Goal: Communication & Community: Answer question/provide support

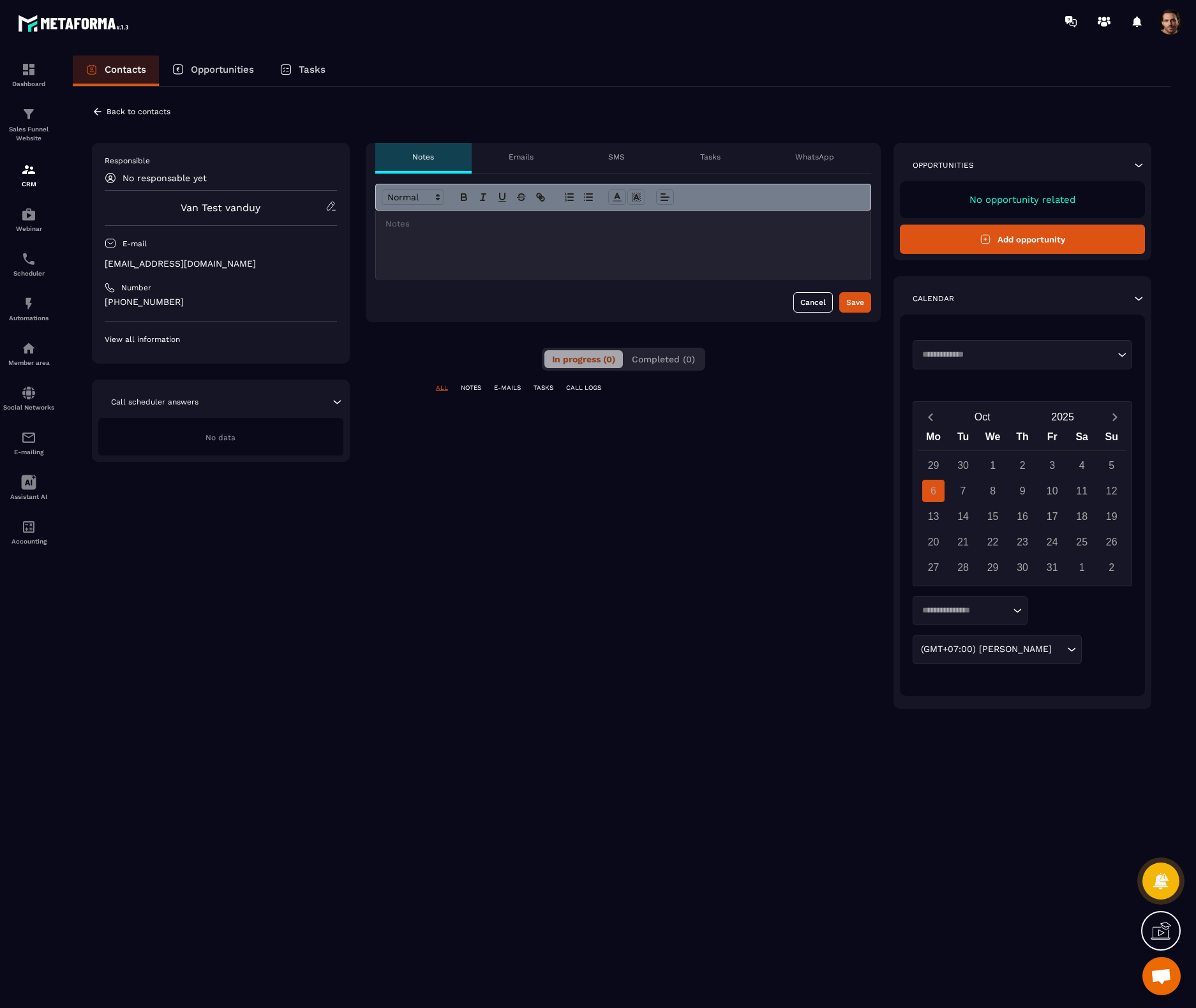
click at [829, 152] on p "WhatsApp" at bounding box center [814, 157] width 39 height 10
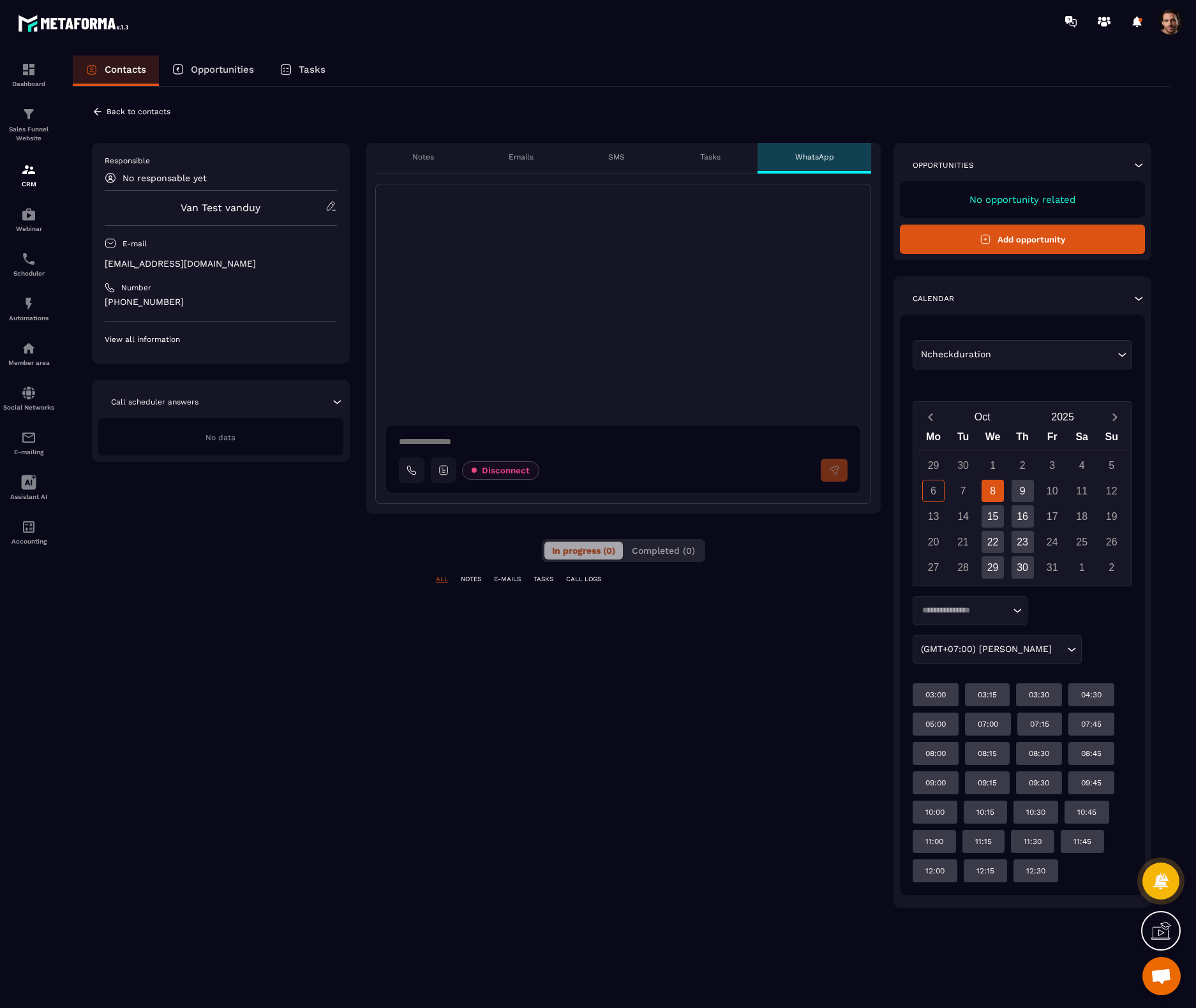
click at [1135, 29] on div at bounding box center [1137, 21] width 25 height 25
click at [1136, 26] on icon at bounding box center [1137, 21] width 9 height 11
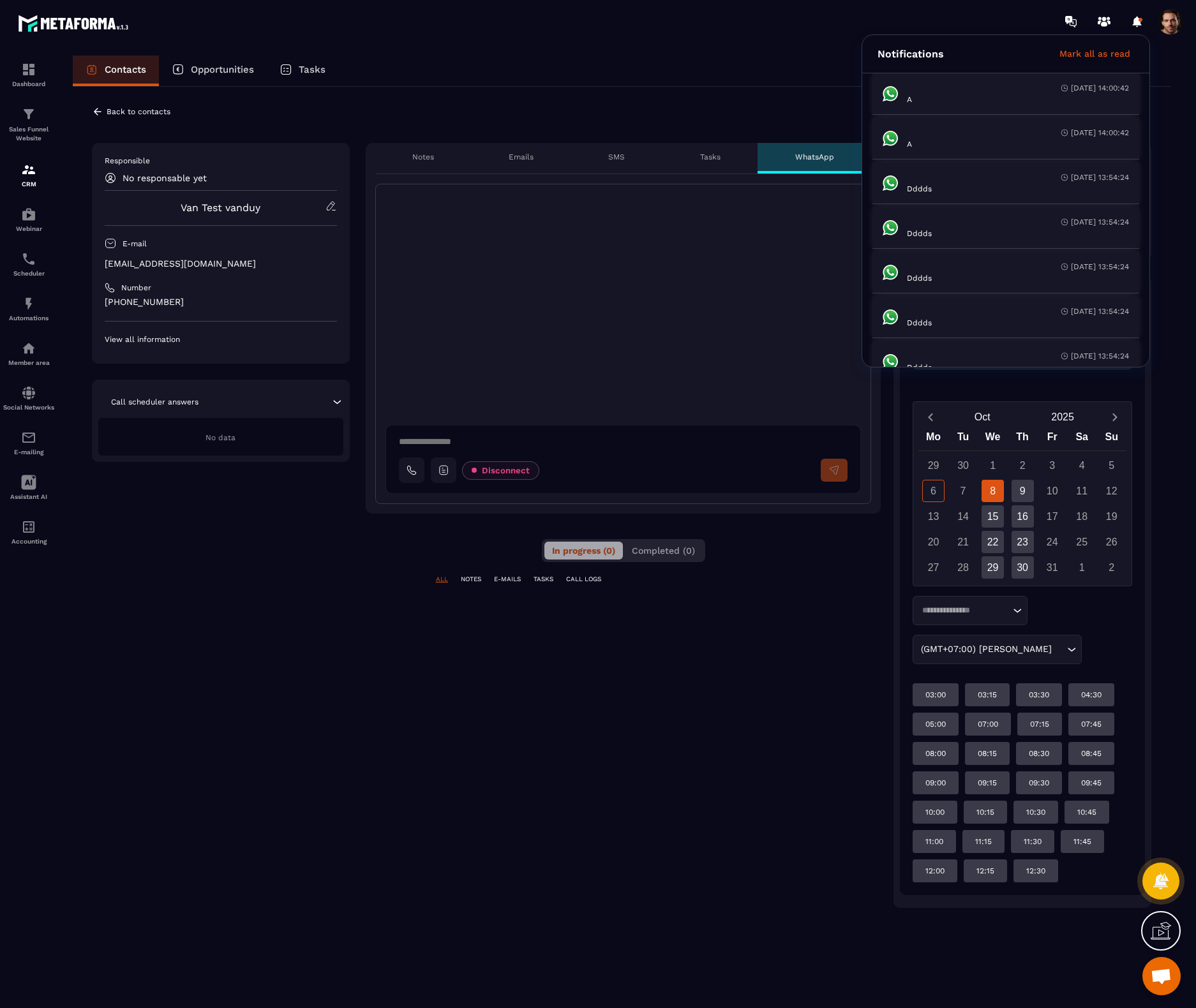
click at [465, 445] on textarea at bounding box center [629, 443] width 459 height 15
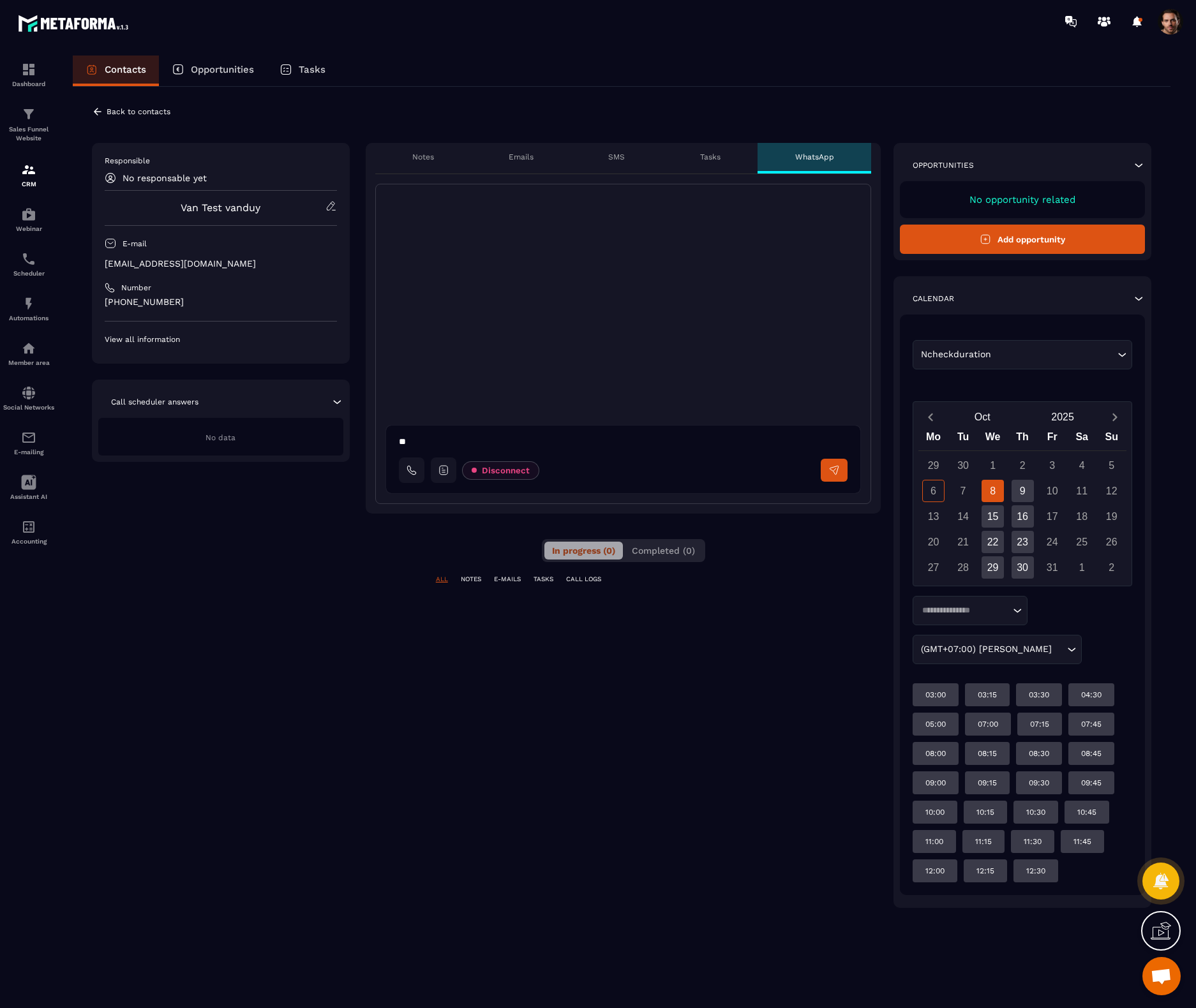
type textarea "*"
type textarea "********"
click at [409, 481] on button at bounding box center [411, 470] width 25 height 25
click at [475, 404] on span "CREZOL JHO" at bounding box center [493, 406] width 53 height 9
click at [830, 477] on button at bounding box center [834, 470] width 27 height 23
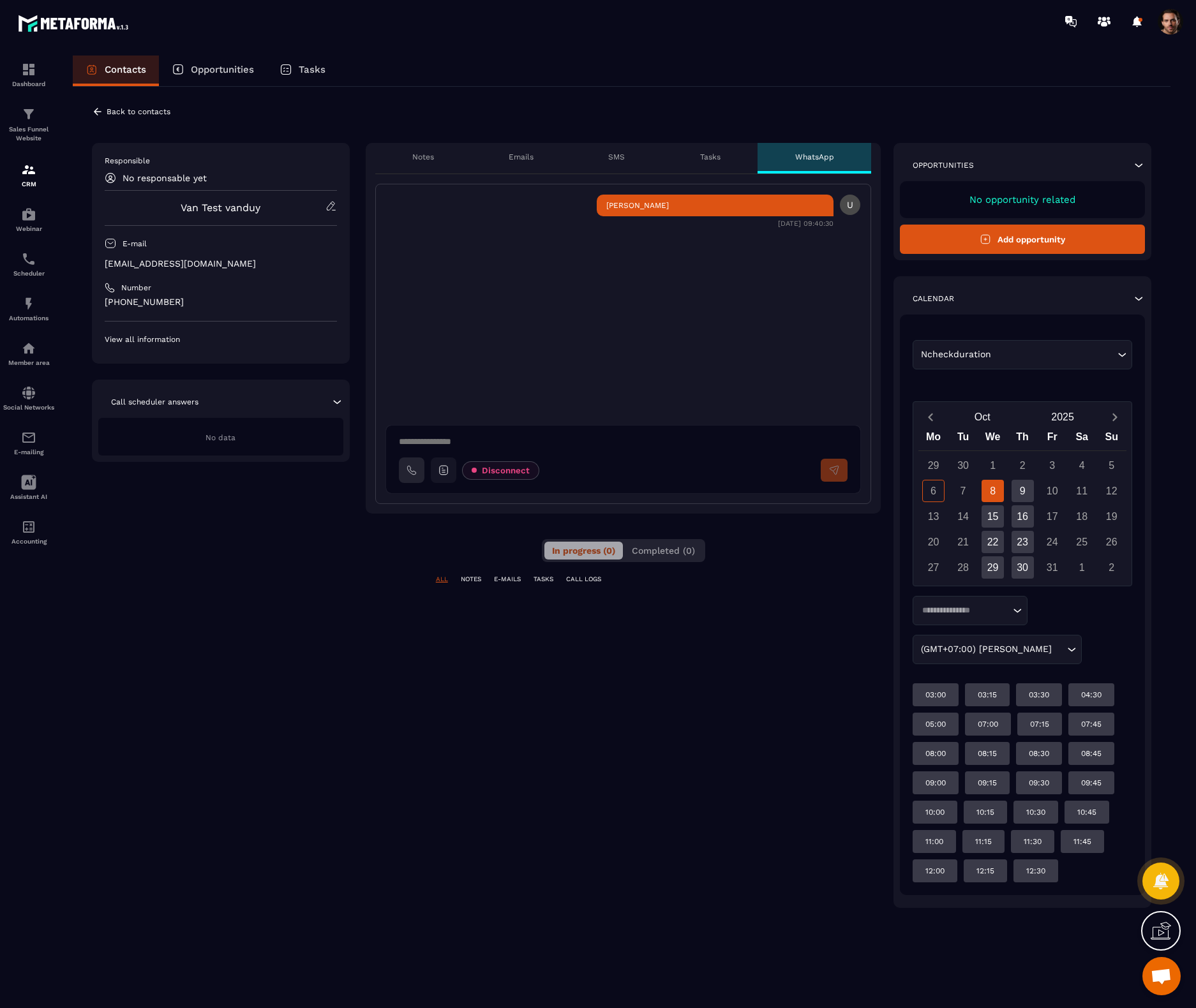
click at [907, 77] on div "Contacts Opportunities Tasks" at bounding box center [622, 71] width 1098 height 31
click at [447, 443] on textarea at bounding box center [629, 443] width 459 height 15
type textarea "*"
type textarea "**********"
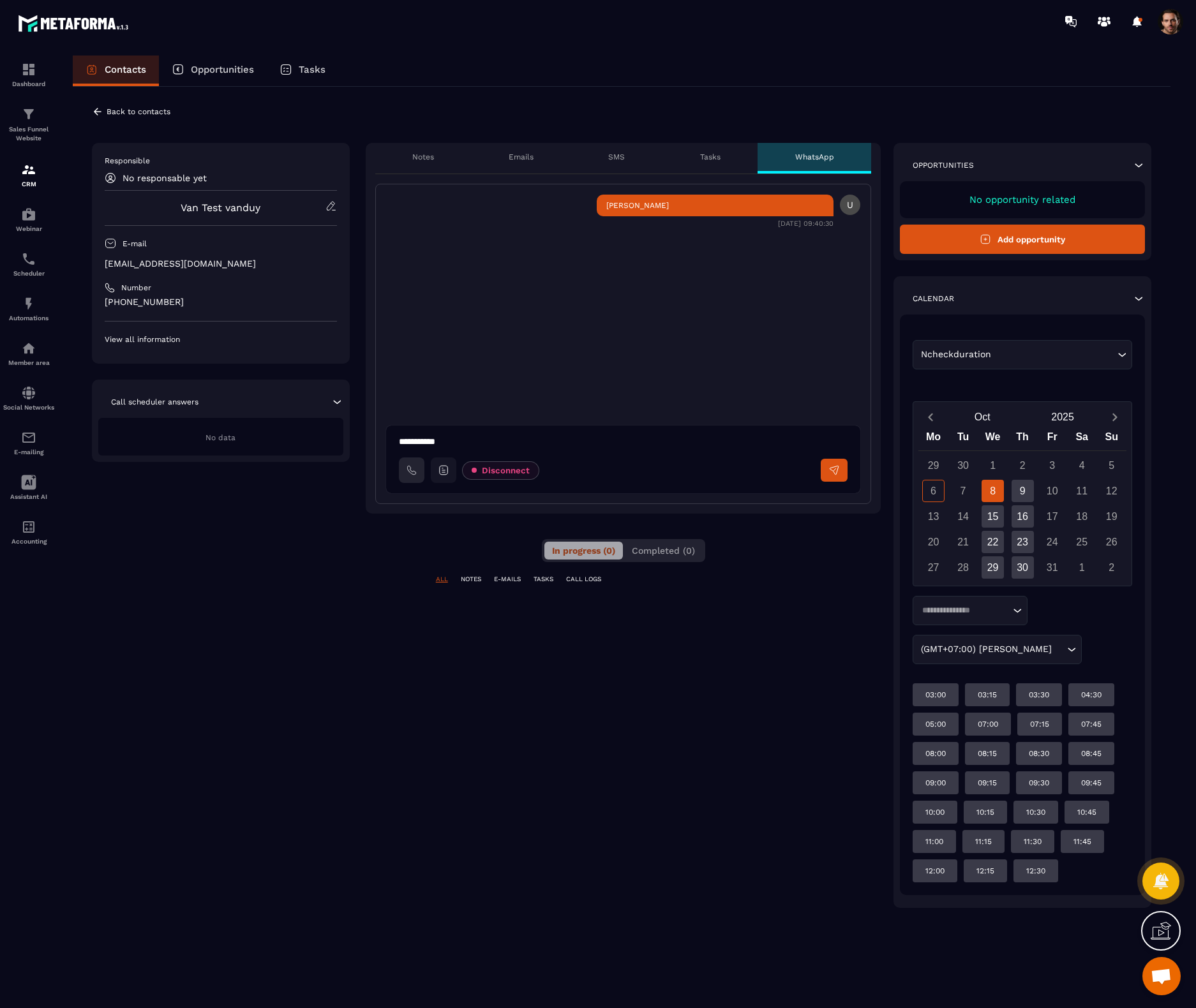
click at [833, 473] on icon at bounding box center [834, 470] width 11 height 11
click at [1159, 24] on span at bounding box center [1170, 21] width 25 height 25
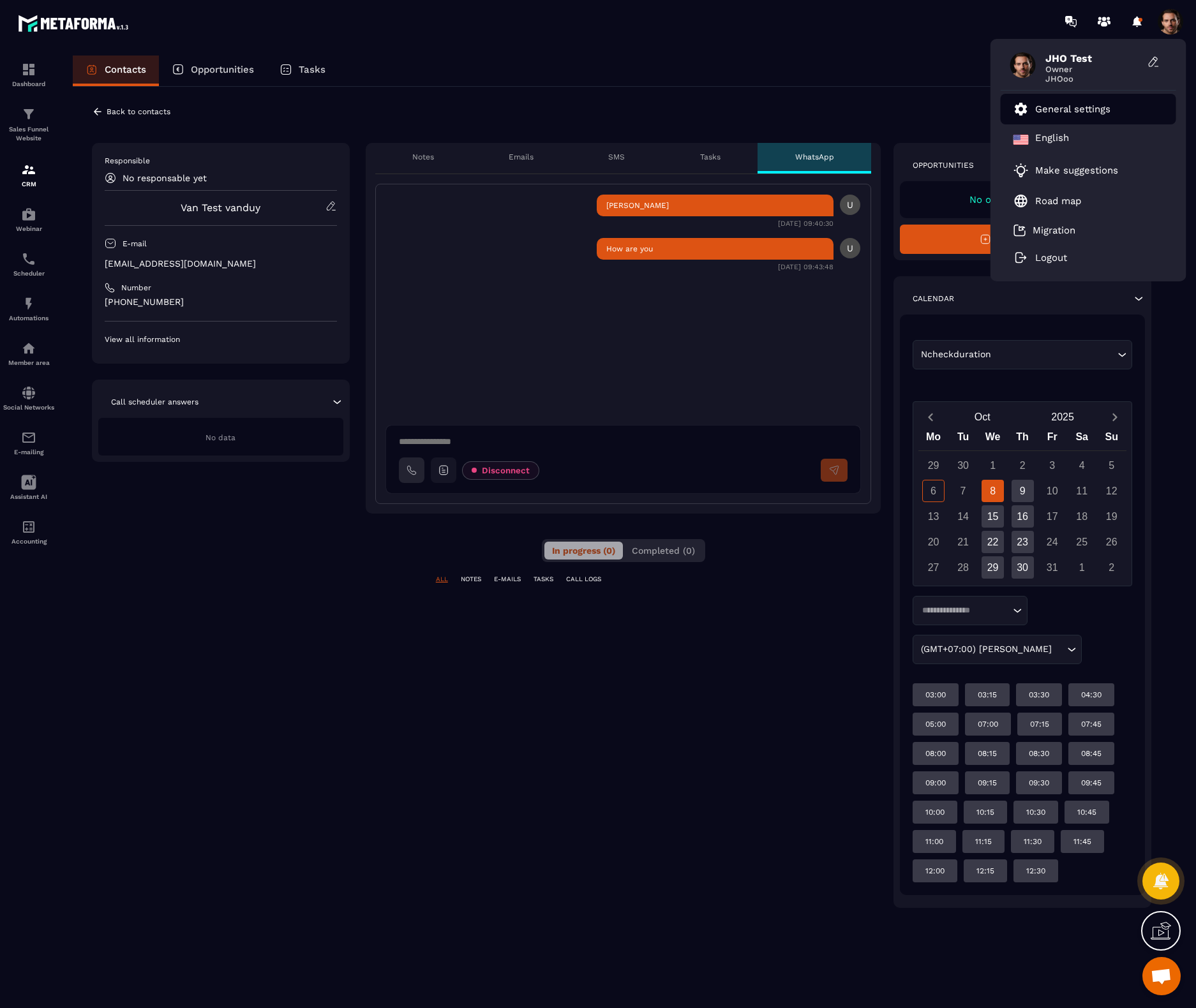
click at [1059, 106] on p "General settings" at bounding box center [1073, 109] width 75 height 11
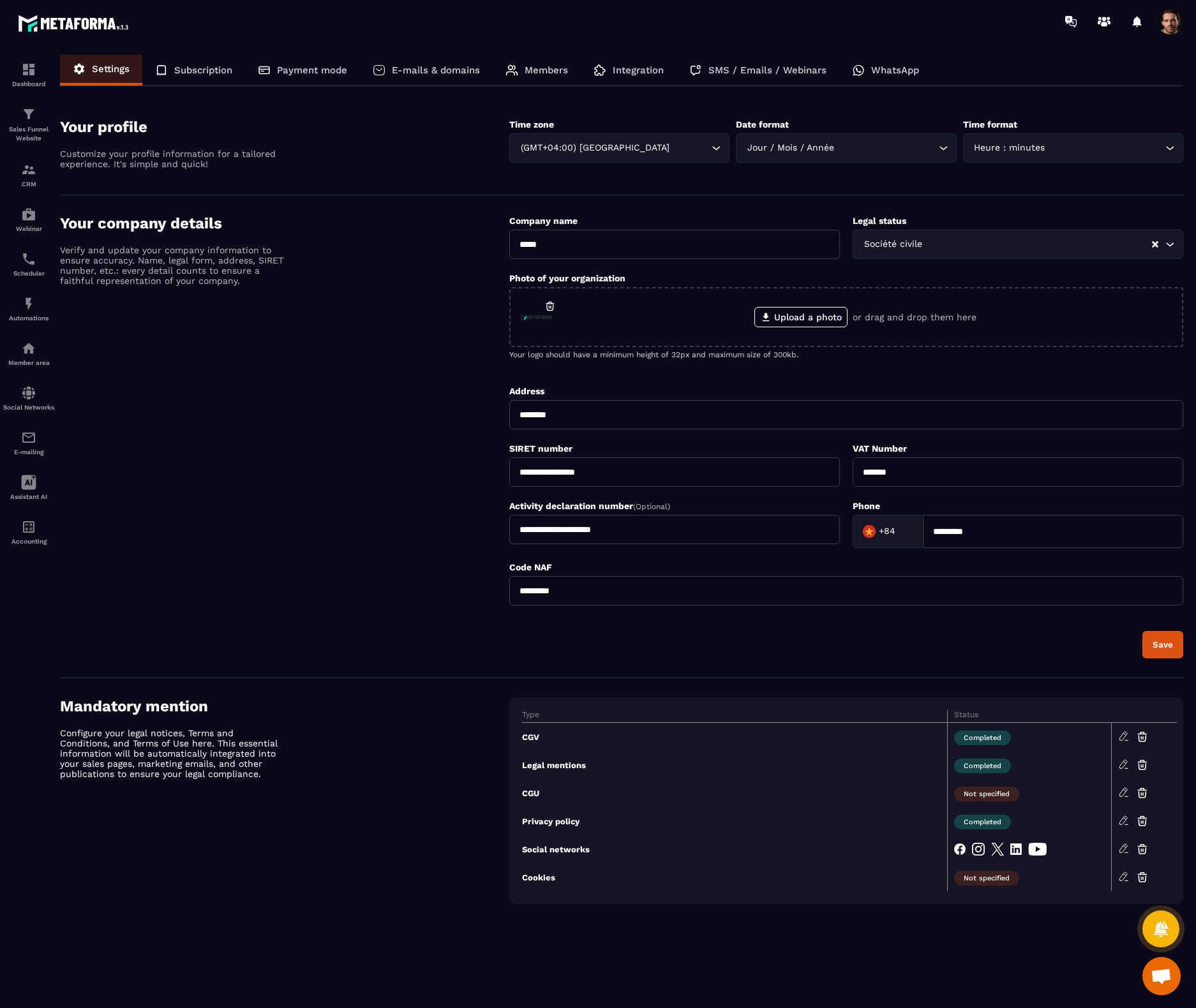
click at [917, 74] on p "WhatsApp" at bounding box center [895, 70] width 48 height 11
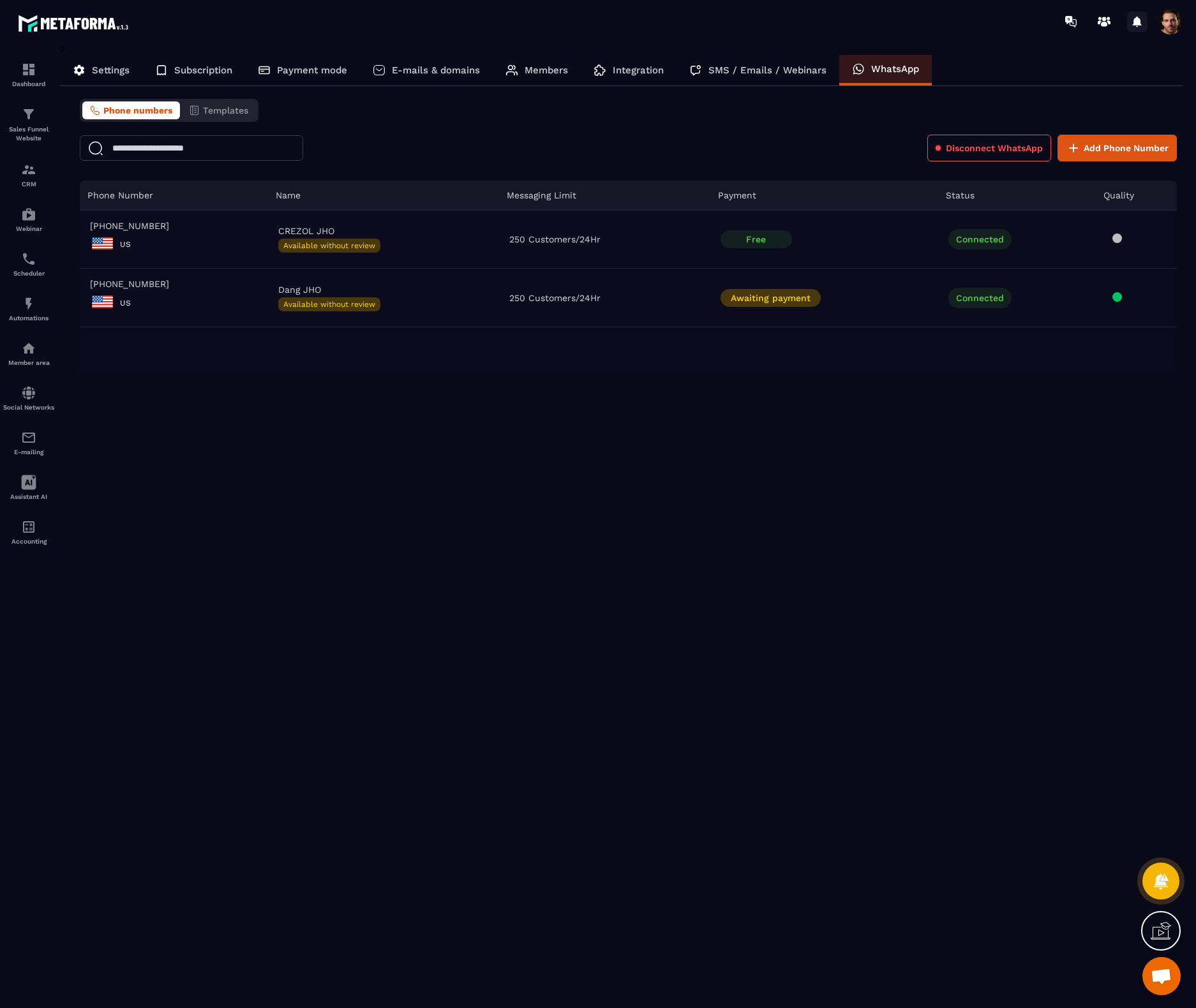
drag, startPoint x: 1139, startPoint y: 31, endPoint x: 1137, endPoint y: 21, distance: 10.2
click at [1139, 31] on icon at bounding box center [1137, 21] width 21 height 21
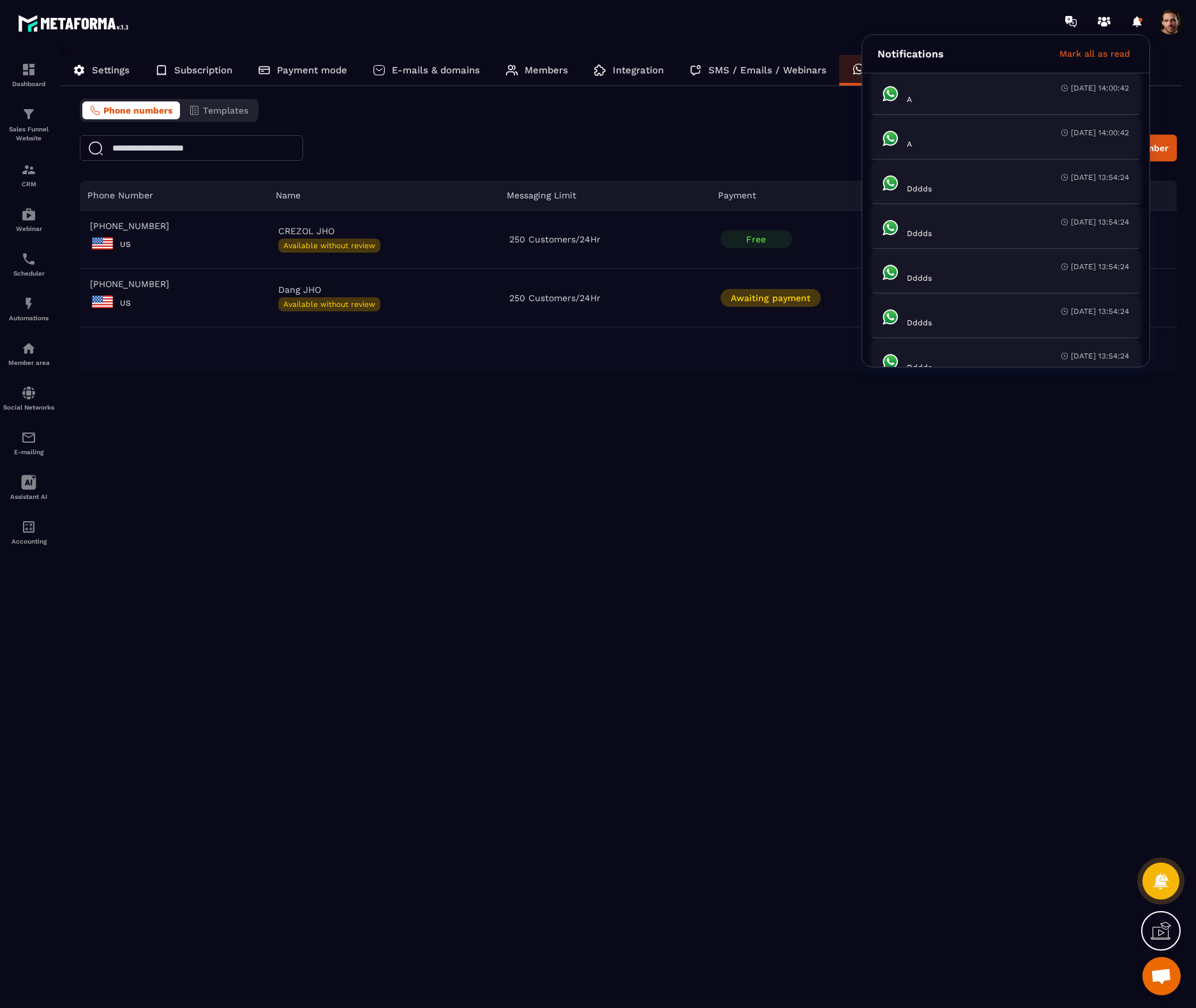
click at [1177, 25] on span at bounding box center [1170, 21] width 25 height 25
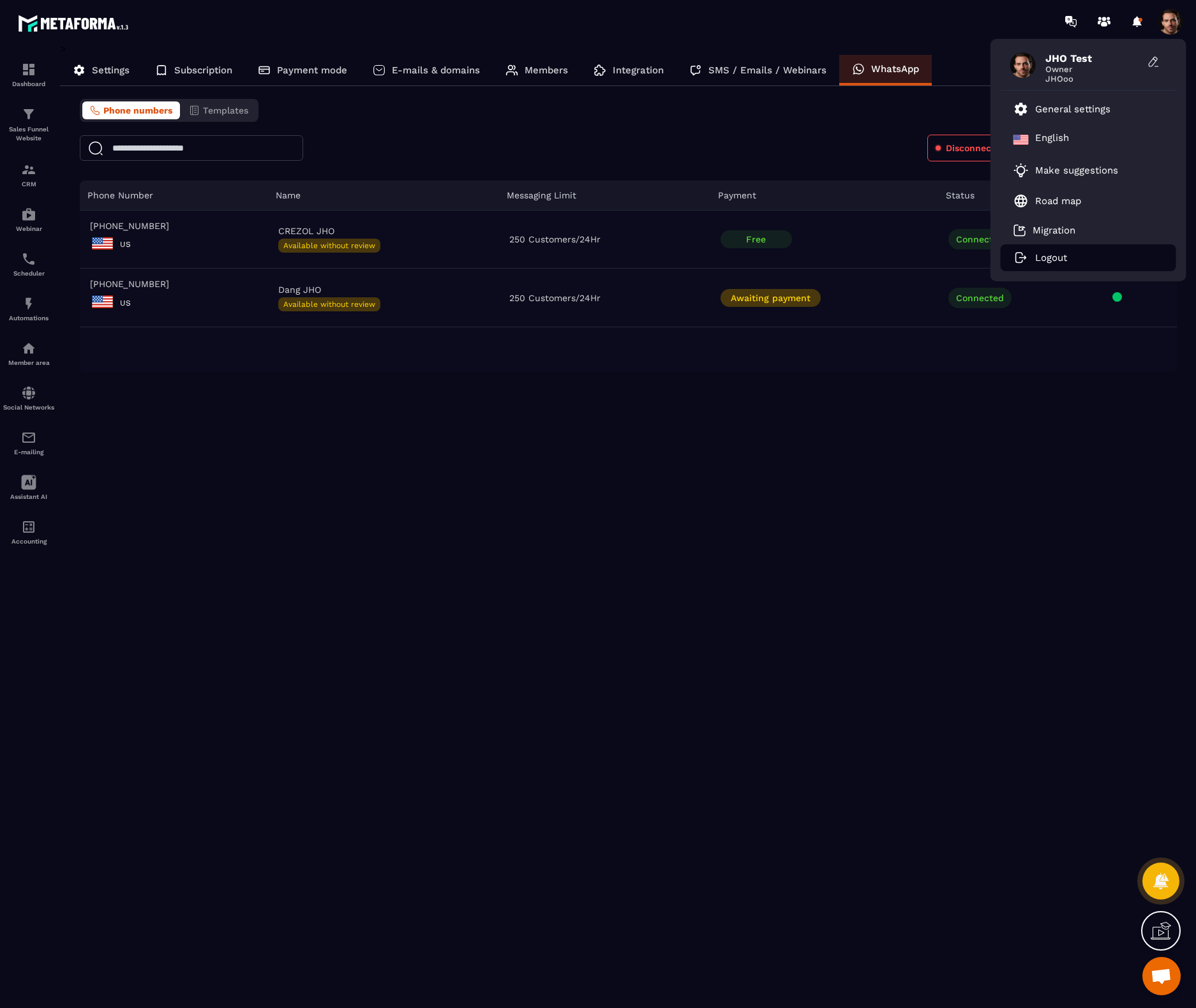
click at [1055, 257] on p "Logout" at bounding box center [1051, 257] width 32 height 11
